Goal: Information Seeking & Learning: Learn about a topic

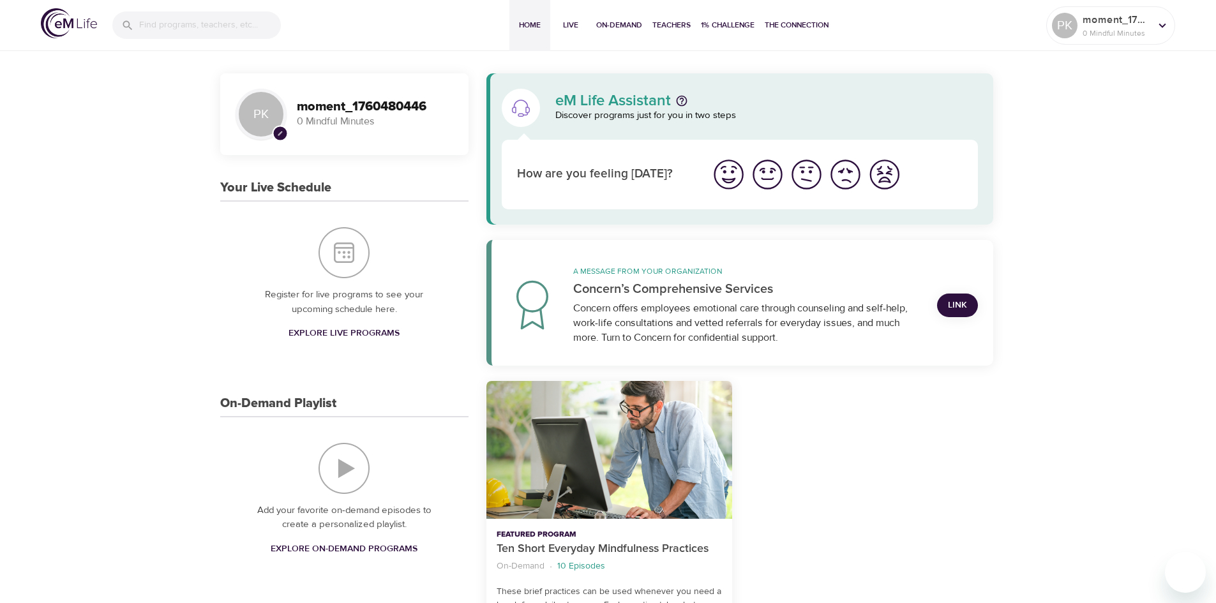
click at [958, 484] on div at bounding box center [870, 534] width 261 height 322
click at [1126, 28] on p "0 Mindful Minutes" at bounding box center [1117, 32] width 68 height 11
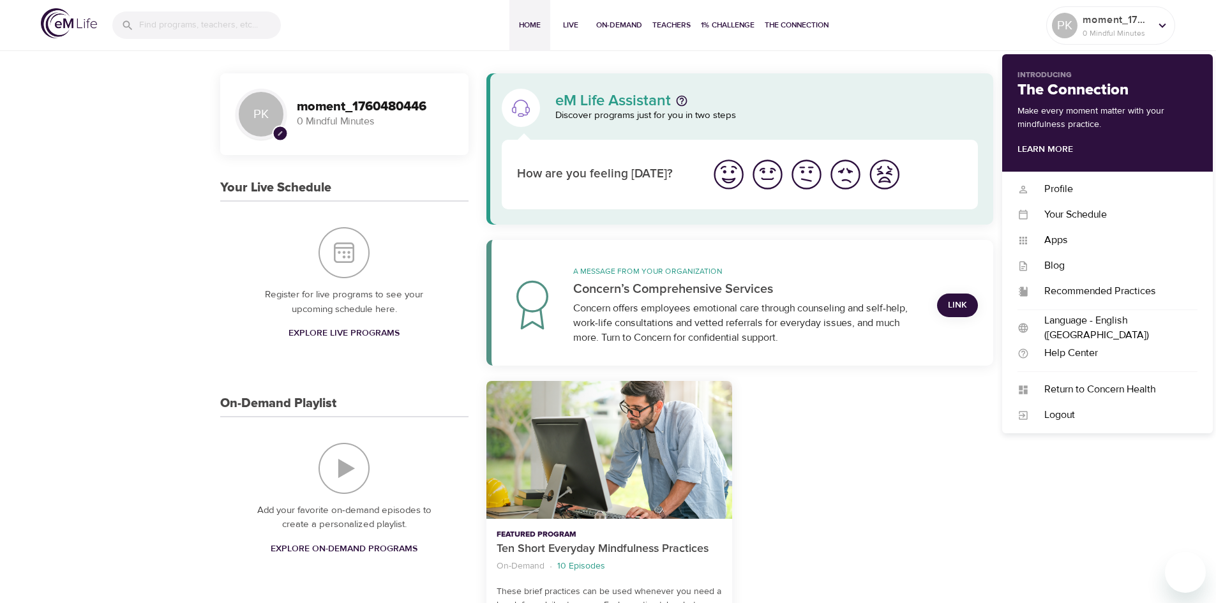
click at [930, 456] on div at bounding box center [870, 534] width 261 height 322
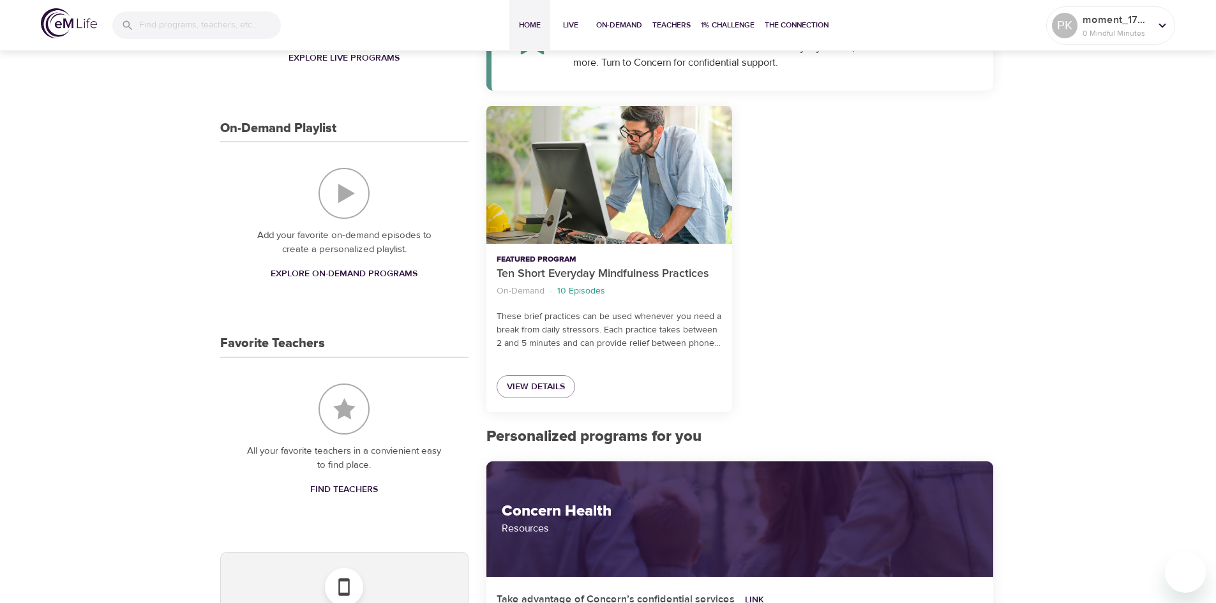
scroll to position [383, 0]
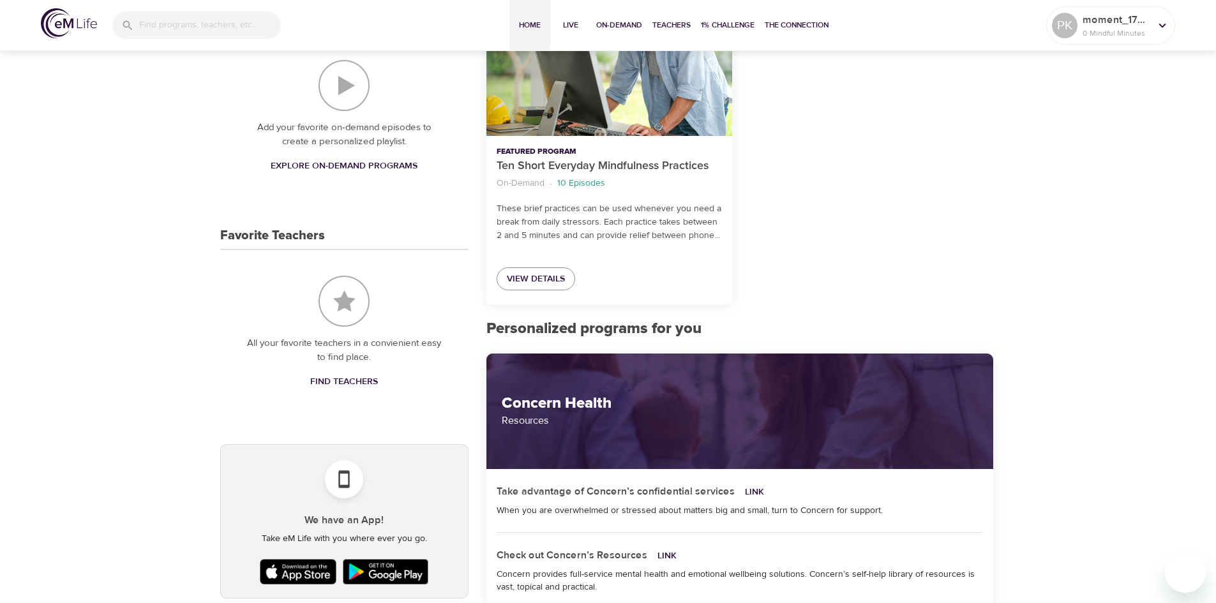
click at [622, 292] on div "View Details" at bounding box center [609, 279] width 246 height 52
click at [552, 276] on span "View Details" at bounding box center [536, 279] width 58 height 16
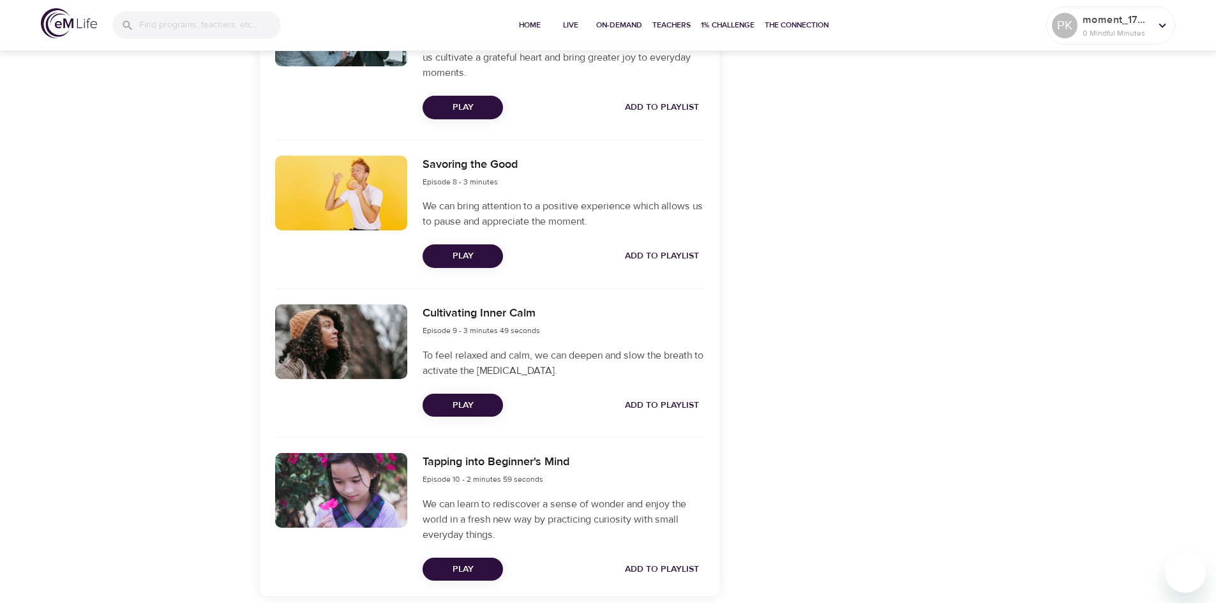
scroll to position [1570, 0]
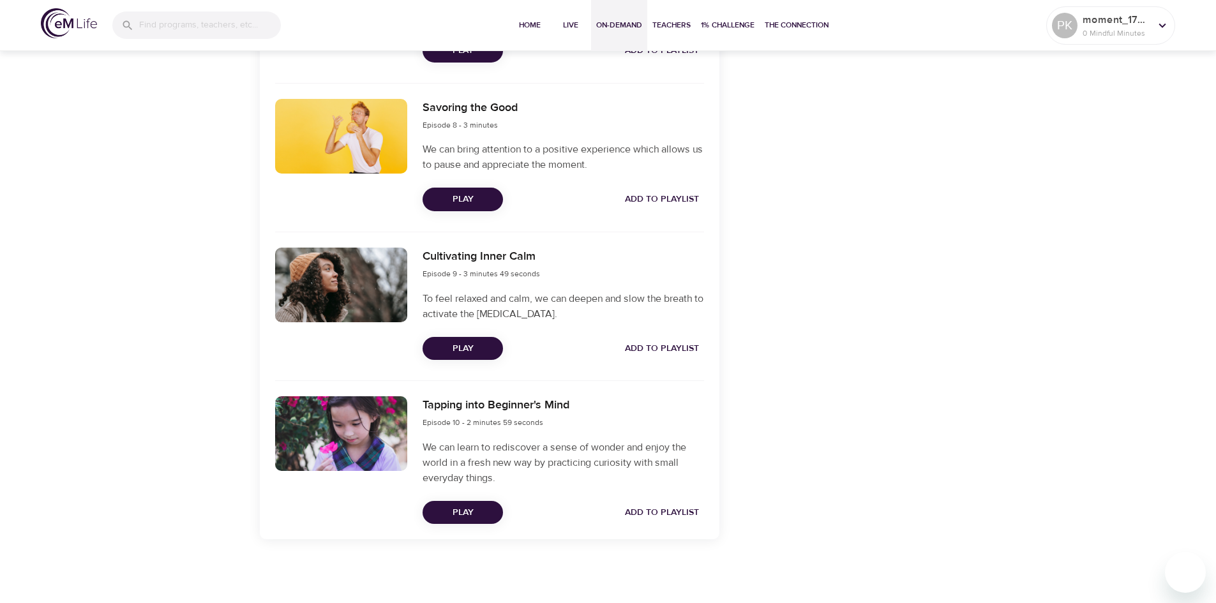
click at [616, 24] on span "On-Demand" at bounding box center [619, 25] width 46 height 13
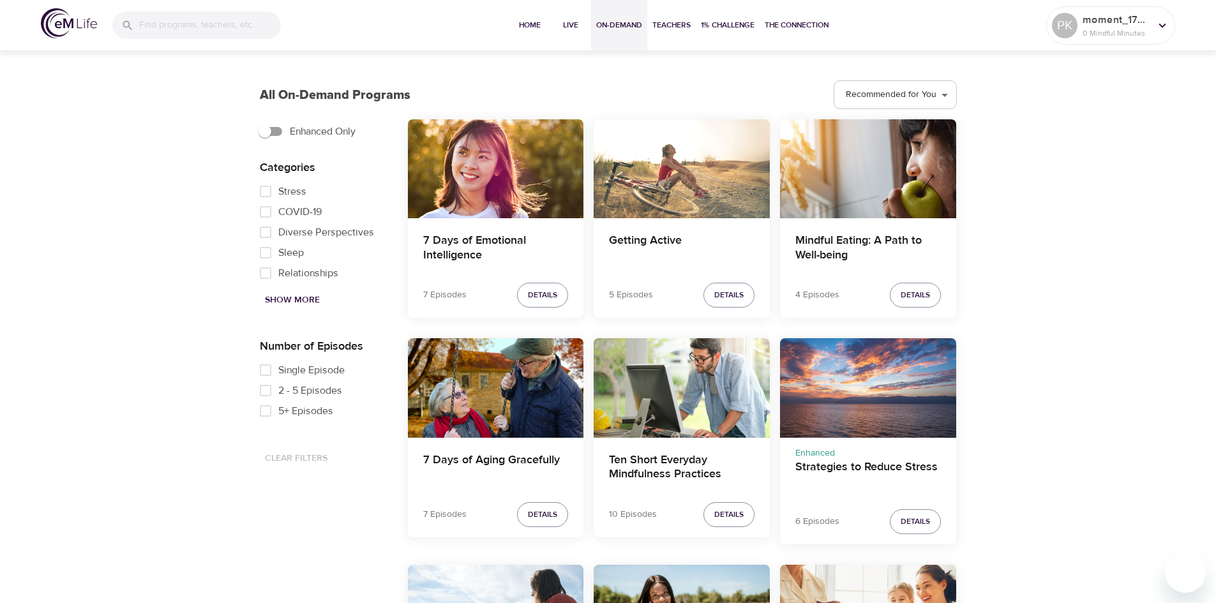
scroll to position [575, 0]
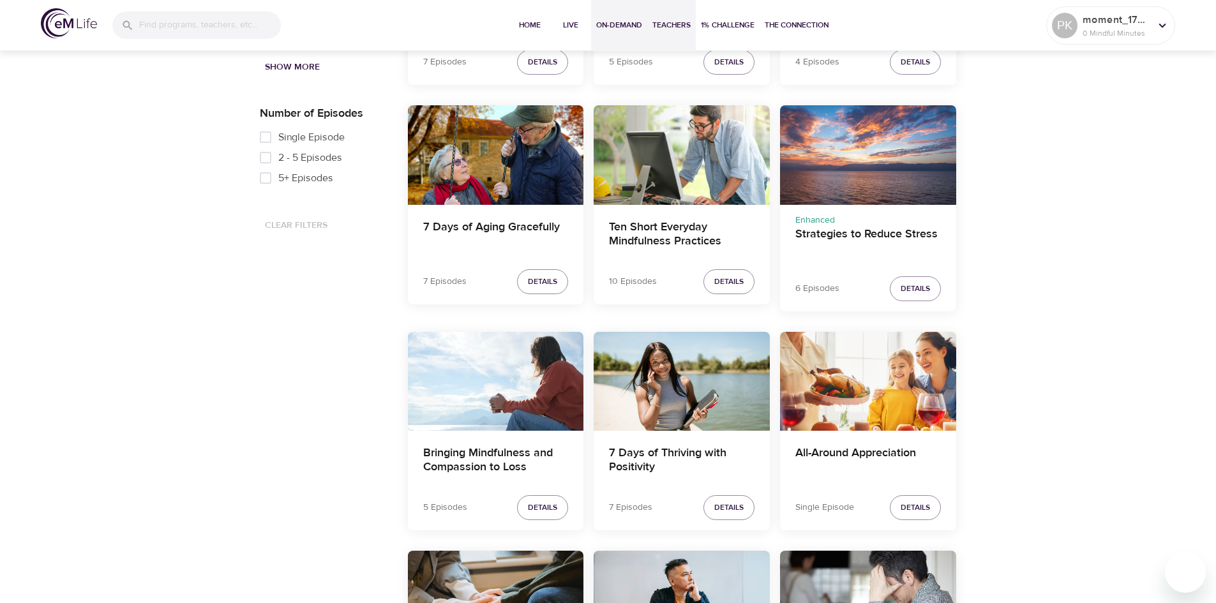
click at [652, 29] on span "Teachers" at bounding box center [671, 25] width 38 height 13
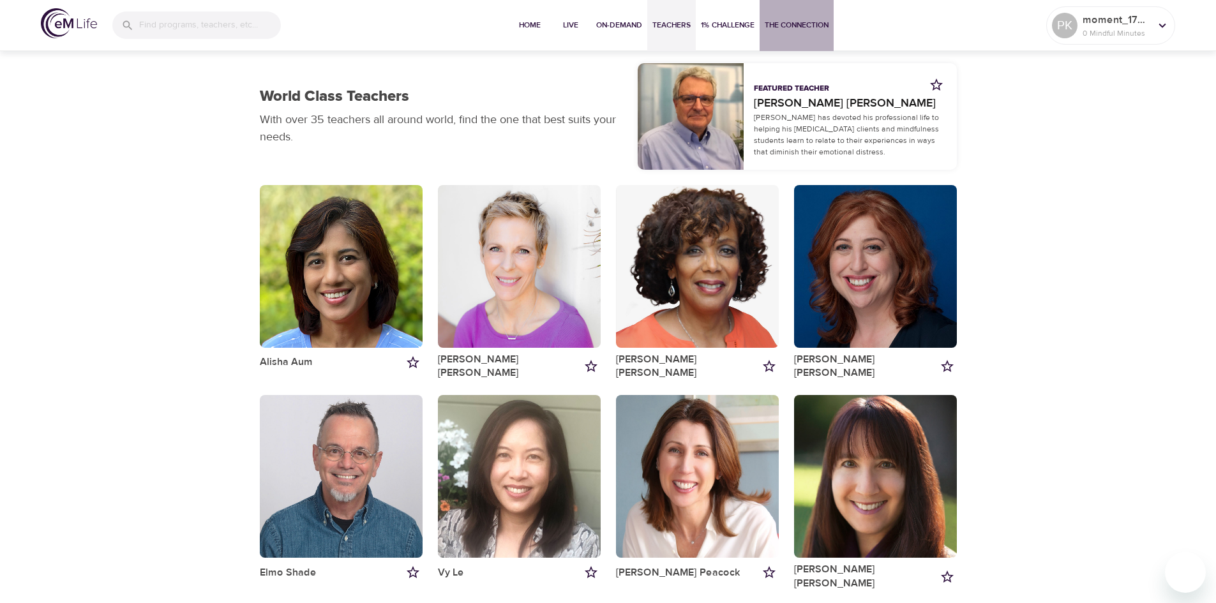
click at [799, 19] on span "The Connection" at bounding box center [797, 25] width 64 height 13
